Goal: Task Accomplishment & Management: Use online tool/utility

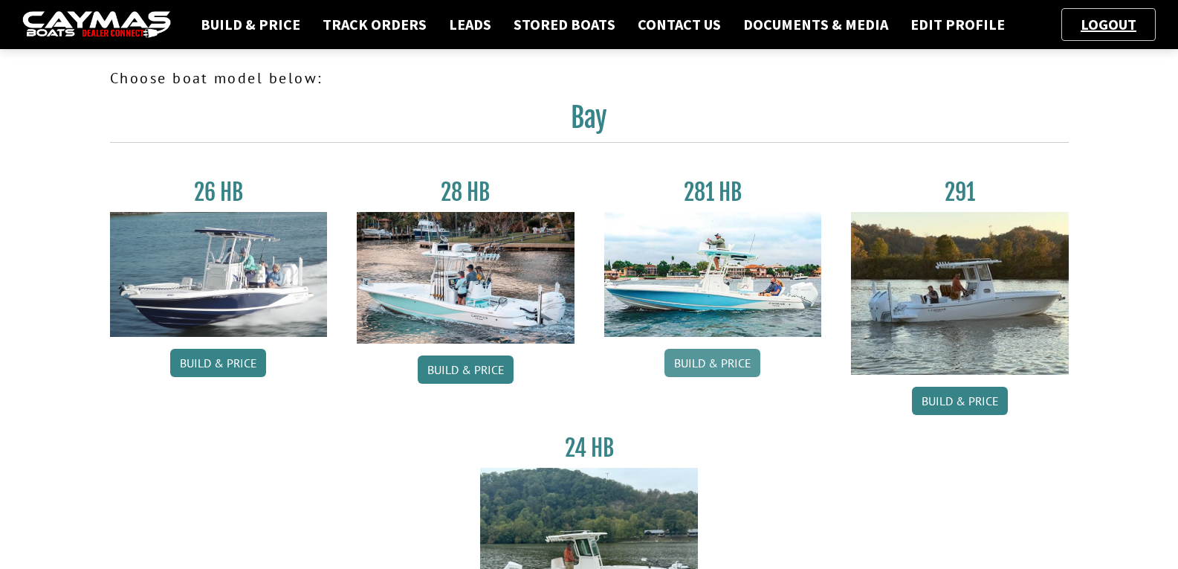
click at [732, 370] on link "Build & Price" at bounding box center [713, 363] width 96 height 28
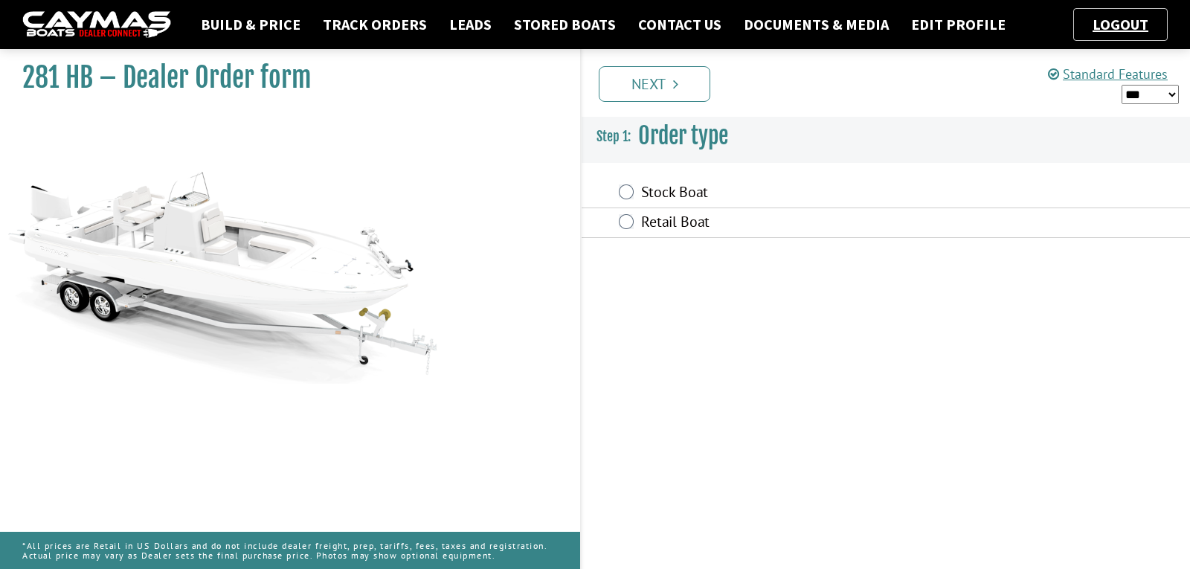
click at [655, 225] on label "Retail Boat" at bounding box center [805, 224] width 329 height 22
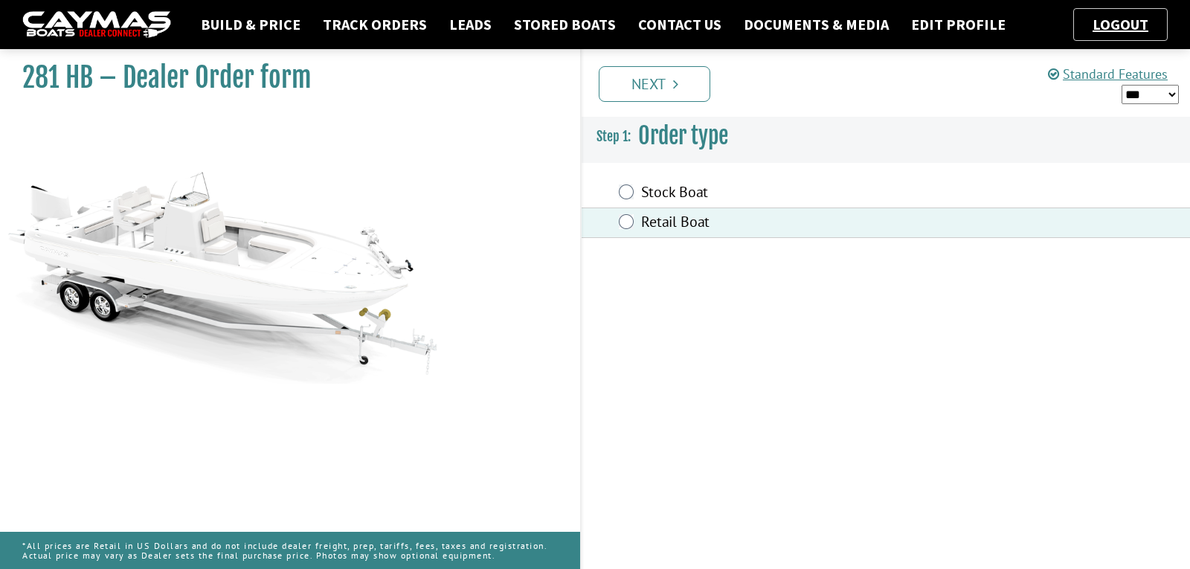
click at [655, 65] on li "Next" at bounding box center [654, 83] width 112 height 38
click at [655, 71] on link "Next" at bounding box center [654, 84] width 112 height 36
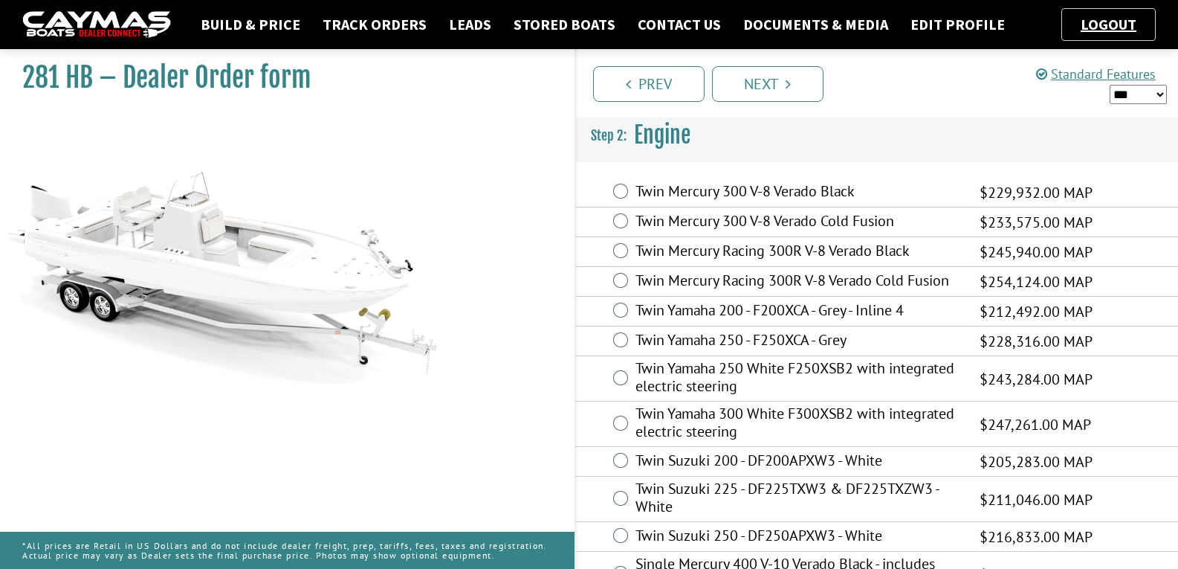
click at [736, 210] on div "Twin Mercury 300 V-8 Verado Cold Fusion $233,575.00 MAP $151,824.00 $233,575.00" at bounding box center [877, 222] width 603 height 30
click at [743, 219] on label "Twin Mercury 300 V-8 Verado Cold Fusion" at bounding box center [799, 223] width 326 height 22
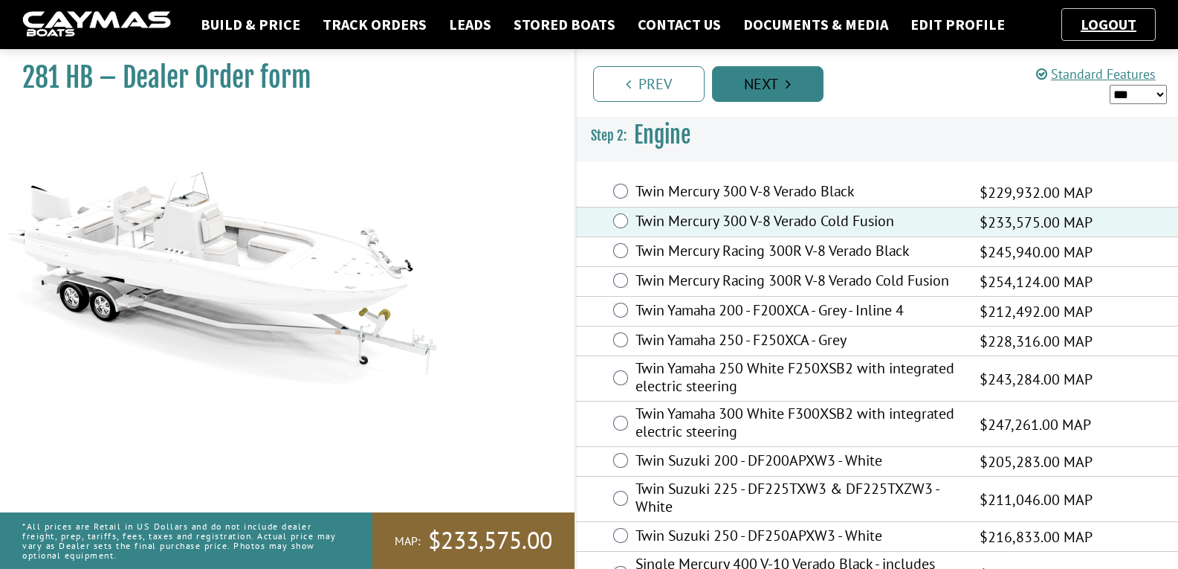
click at [750, 95] on link "Next" at bounding box center [768, 84] width 112 height 36
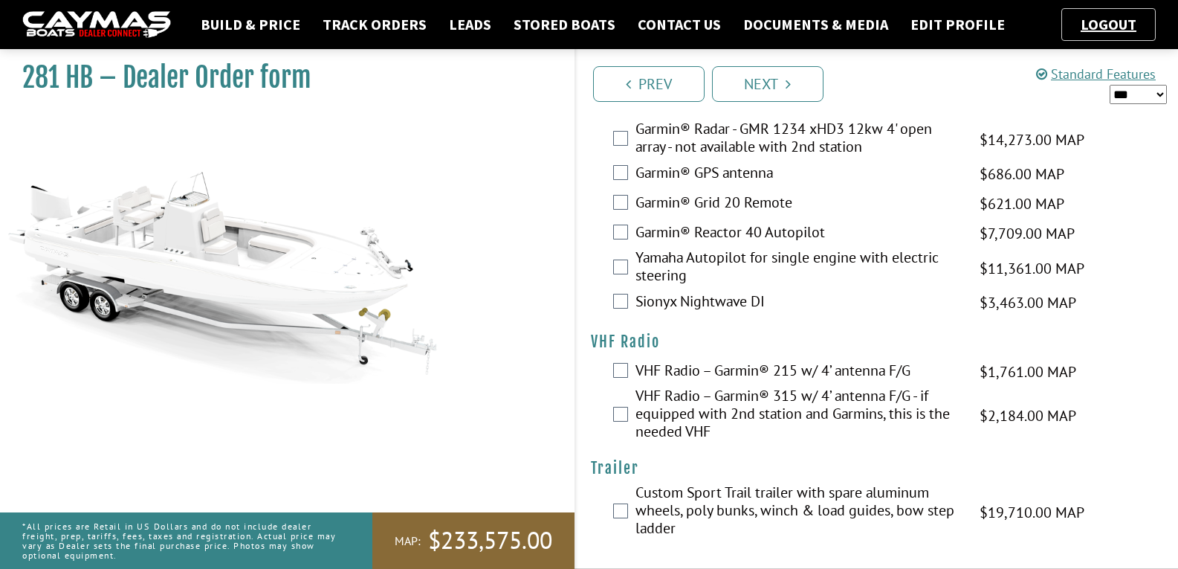
scroll to position [4374, 0]
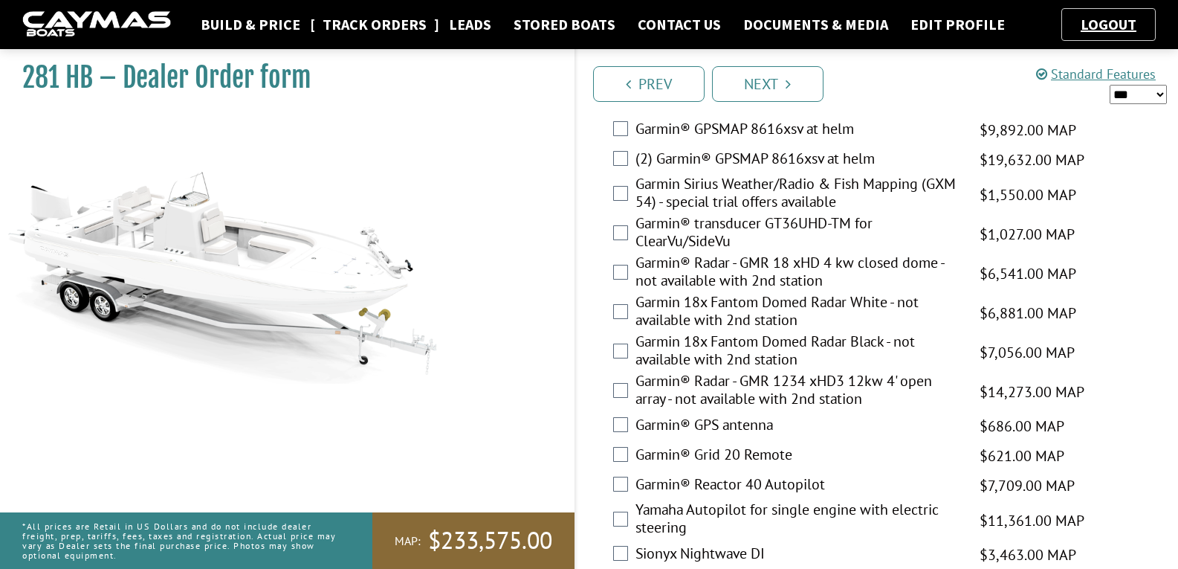
click at [382, 22] on link "Track Orders" at bounding box center [374, 24] width 119 height 19
